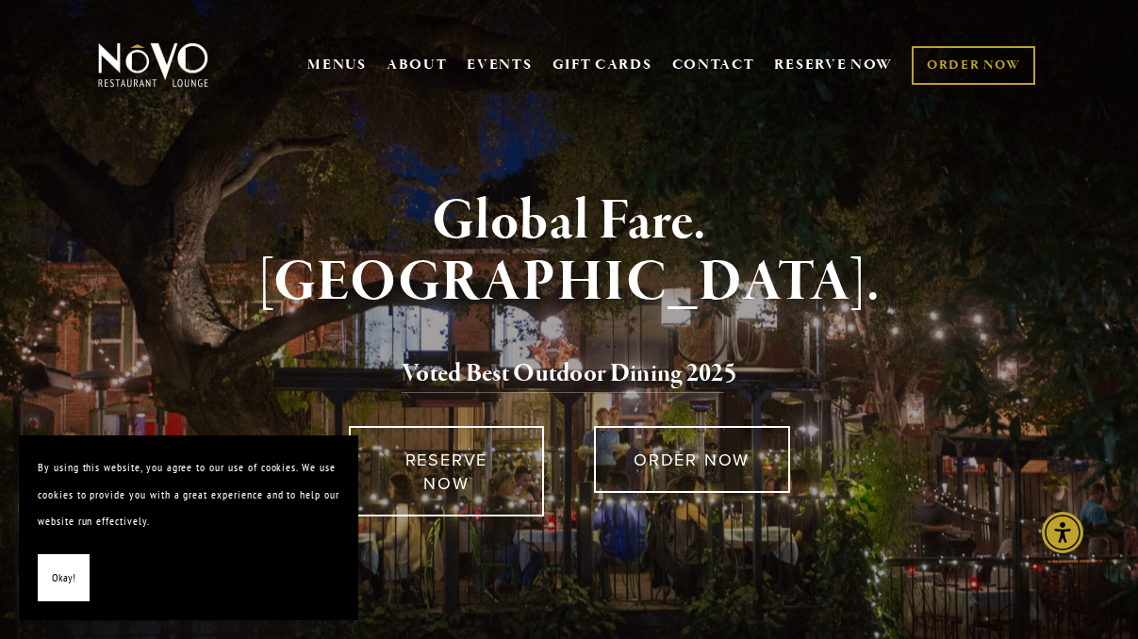
click at [53, 578] on span "Okay!" at bounding box center [64, 578] width 24 height 27
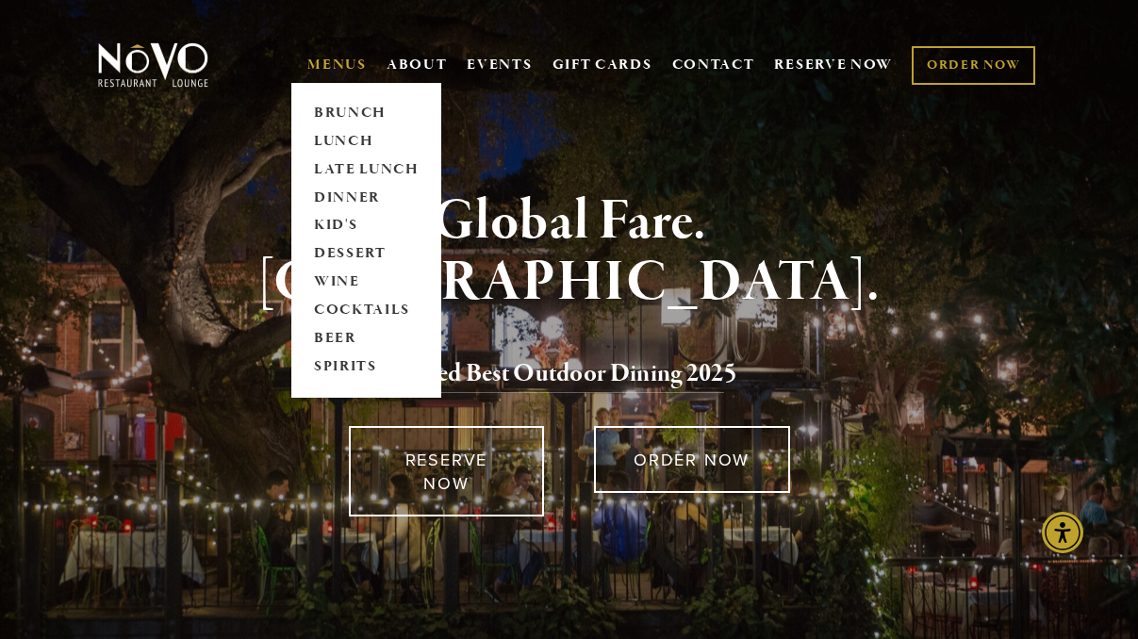
click at [334, 60] on link "MENUS" at bounding box center [336, 65] width 59 height 19
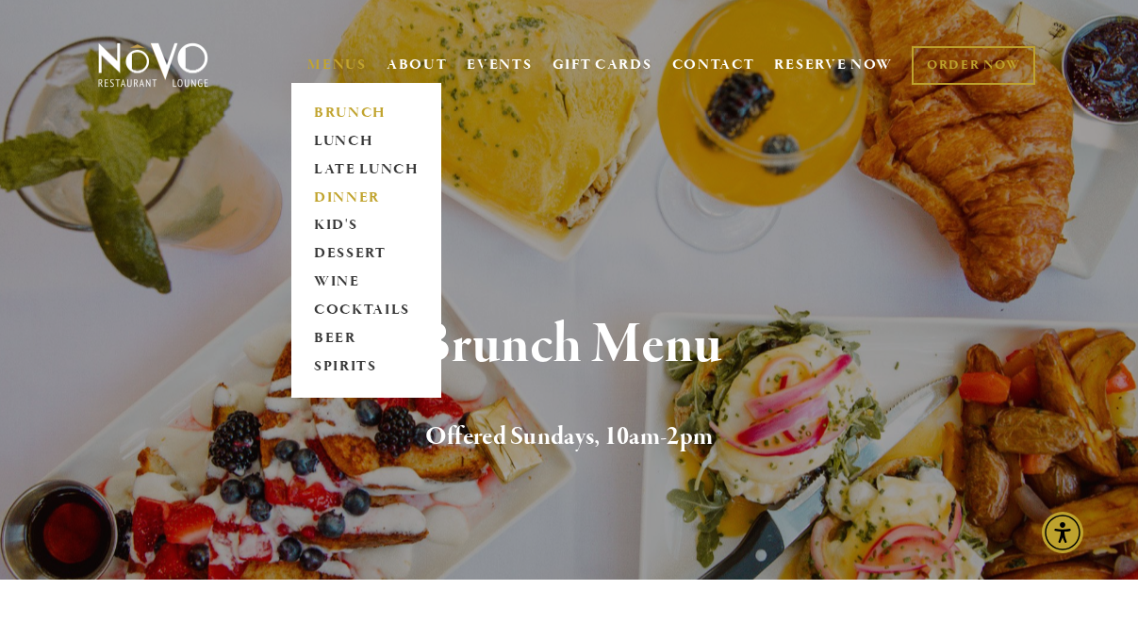
click at [338, 190] on link "DINNER" at bounding box center [366, 198] width 118 height 28
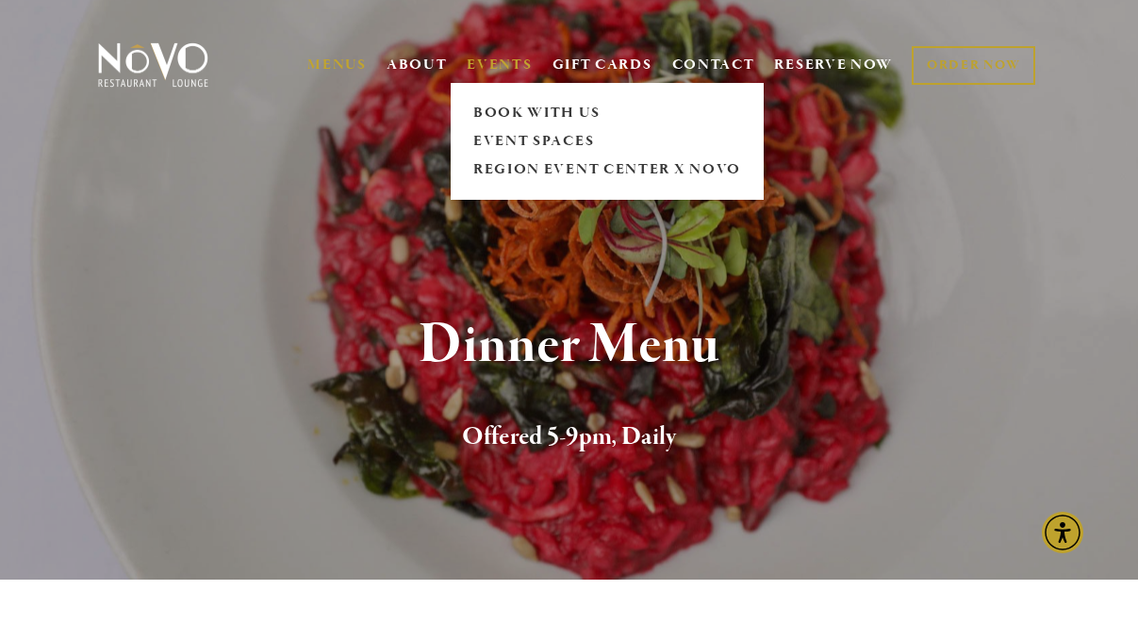
click at [484, 62] on link "EVENTS" at bounding box center [499, 65] width 65 height 19
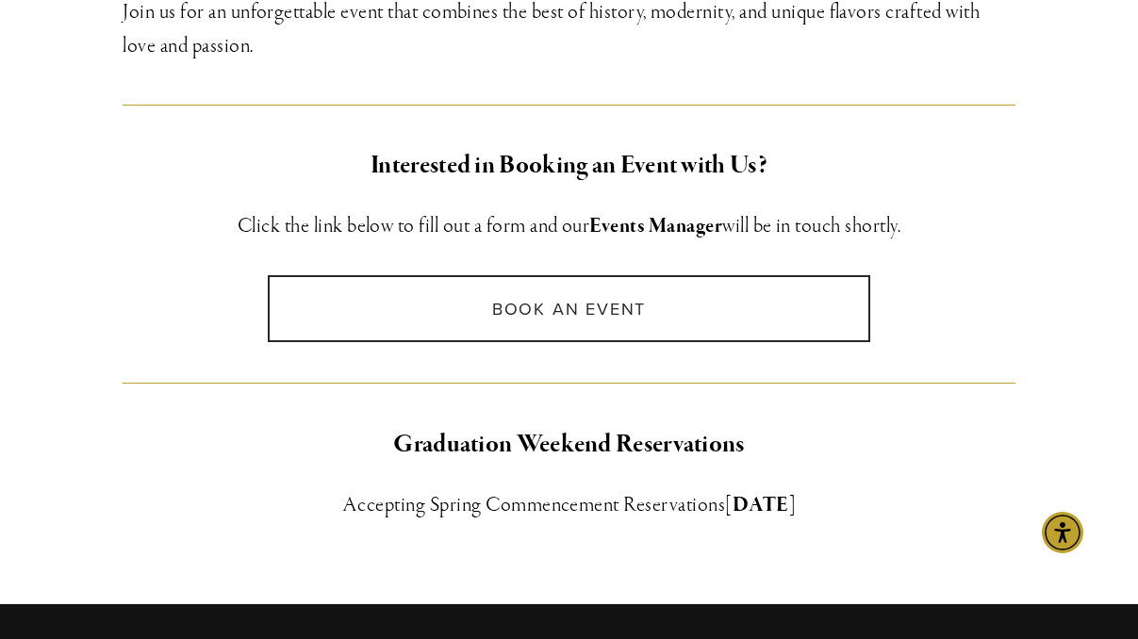
scroll to position [1395, 0]
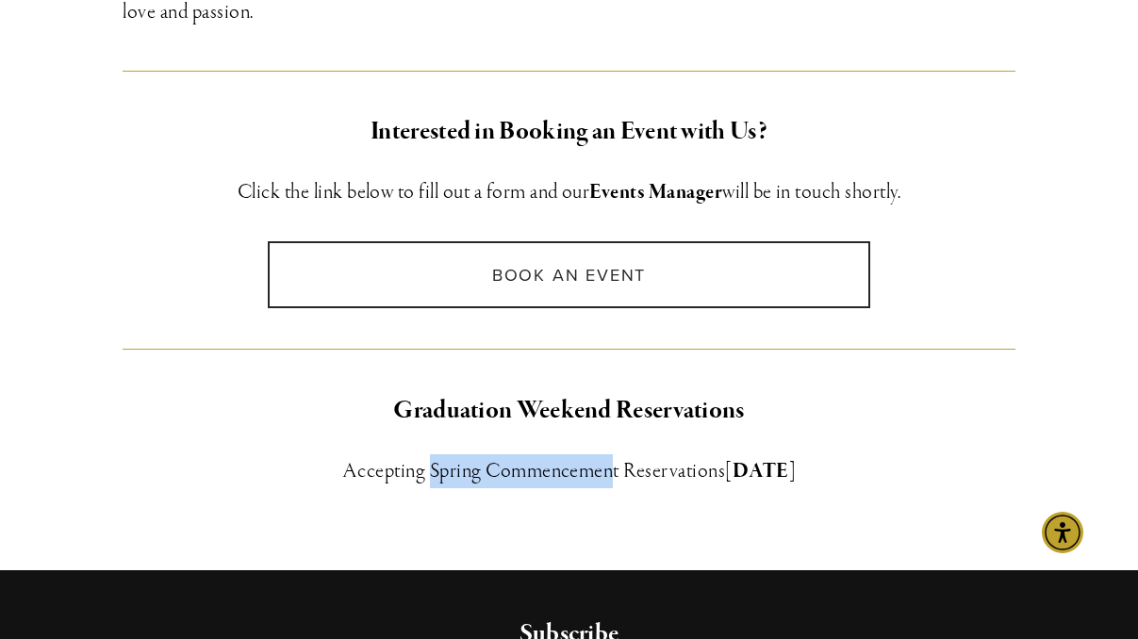
drag, startPoint x: 419, startPoint y: 410, endPoint x: 598, endPoint y: 411, distance: 179.1
click at [598, 454] on h3 "Accepting Spring Commencement Reservations [DATE]" at bounding box center [569, 471] width 892 height 34
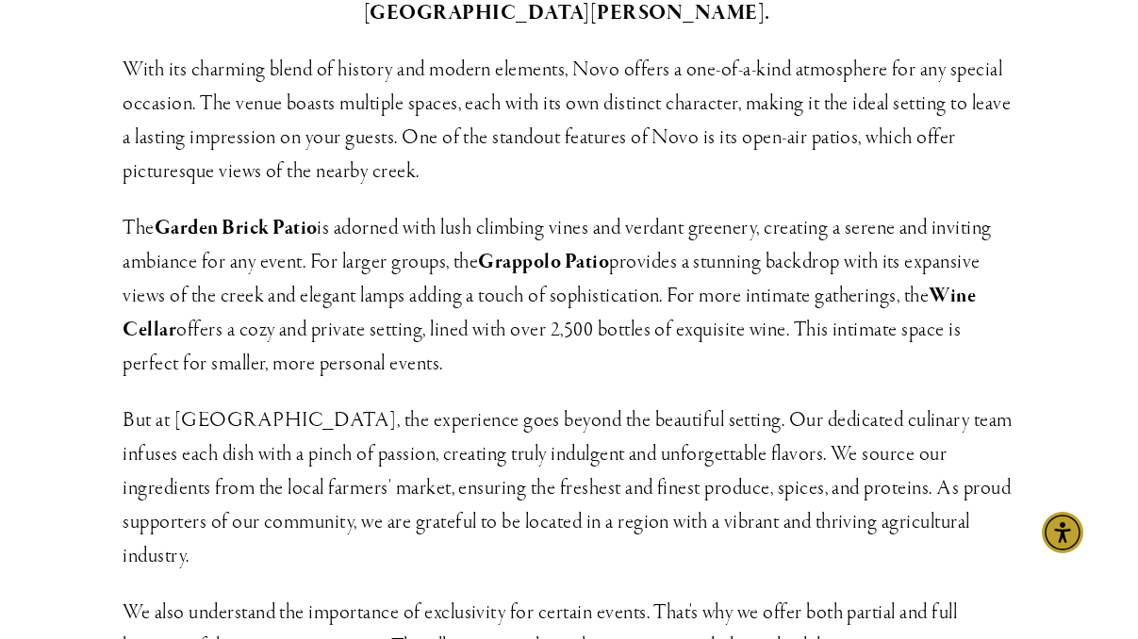
scroll to position [0, 0]
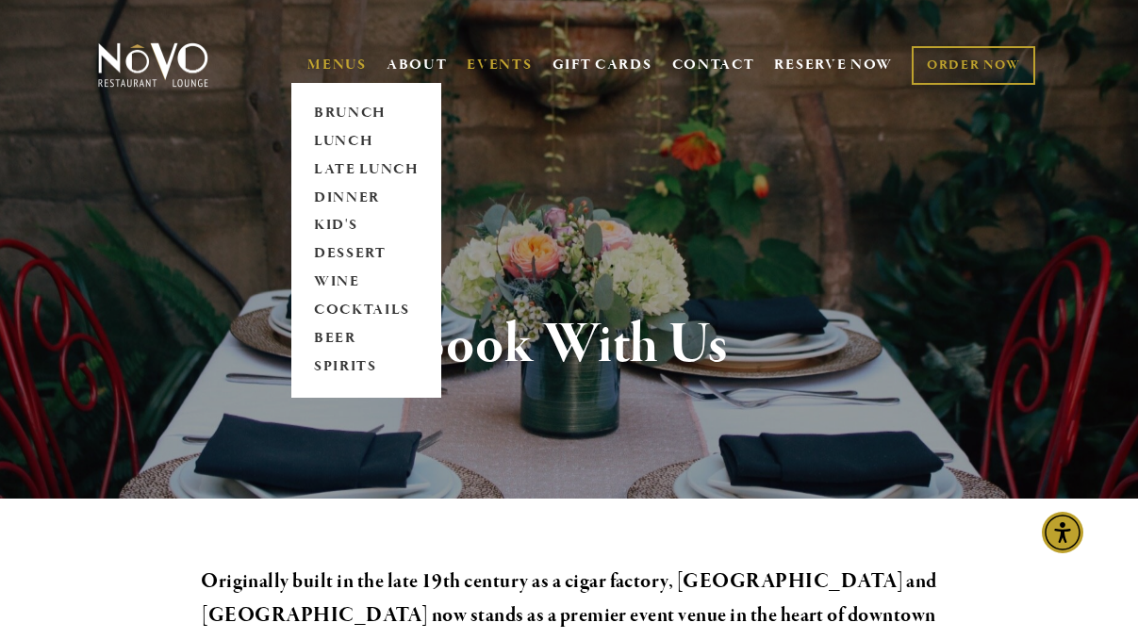
click at [324, 60] on link "MENUS" at bounding box center [336, 65] width 59 height 19
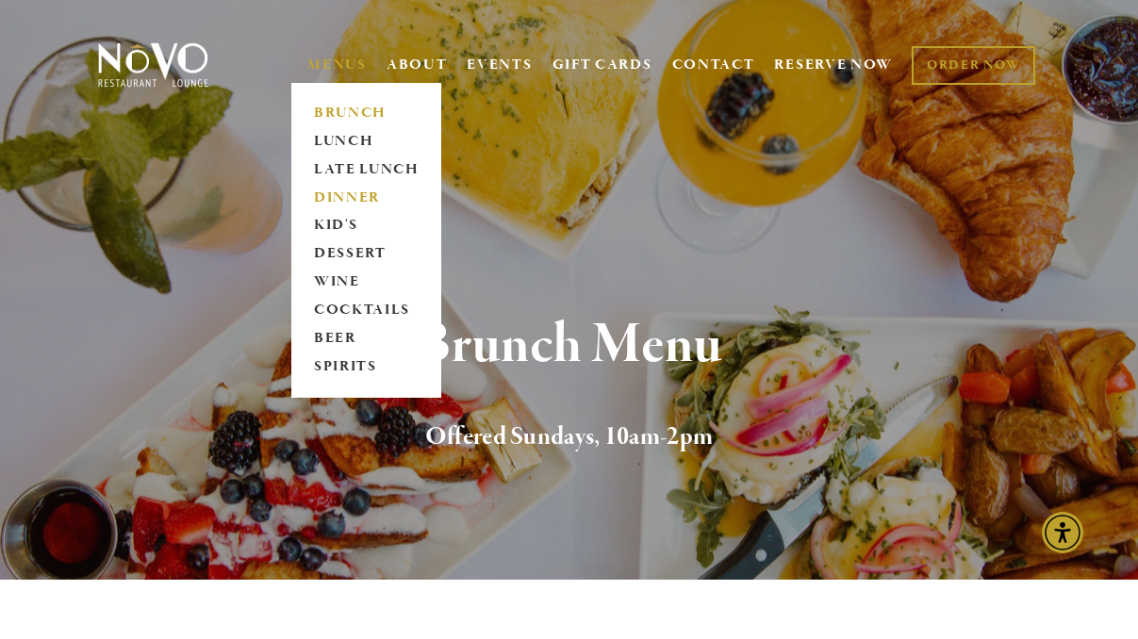
click at [321, 191] on link "DINNER" at bounding box center [366, 198] width 118 height 28
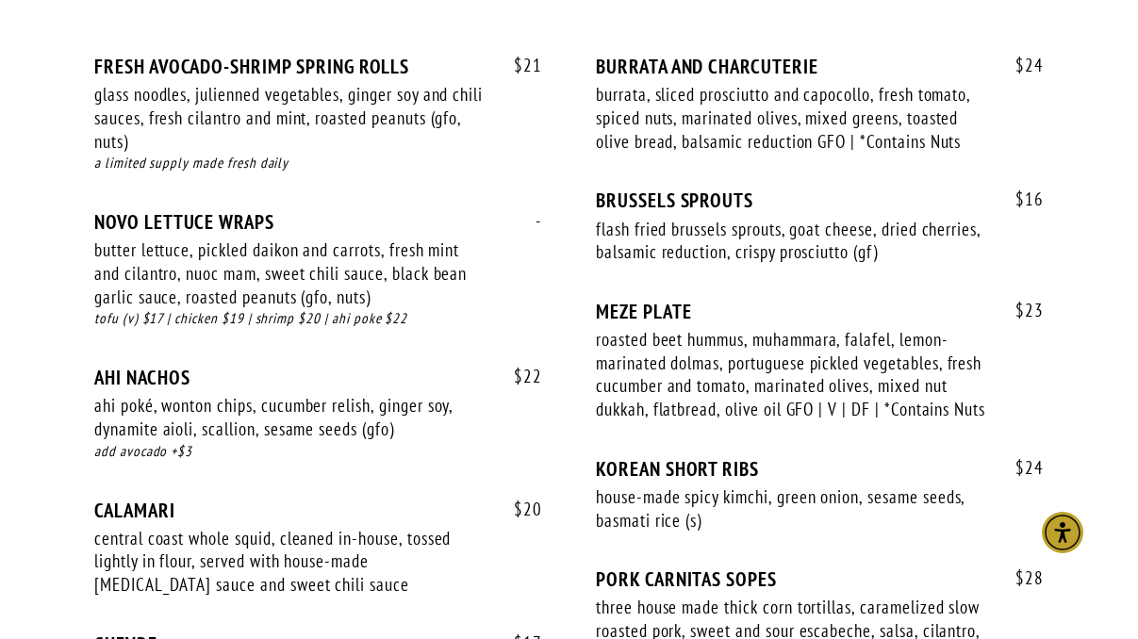
scroll to position [1431, 0]
